Goal: Navigation & Orientation: Find specific page/section

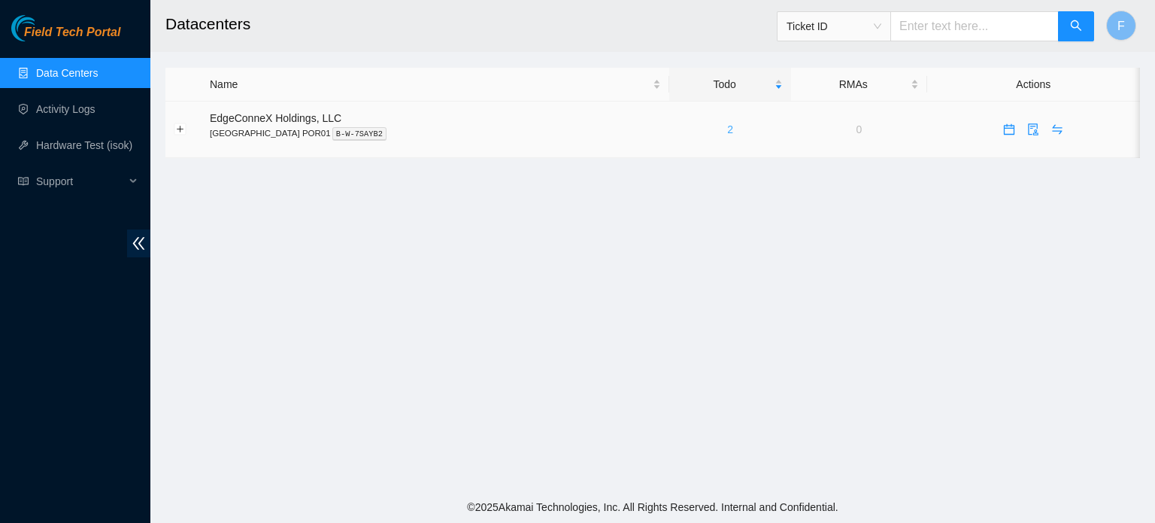
click at [727, 123] on link "2" at bounding box center [730, 129] width 6 height 12
